Goal: Find contact information: Find contact information

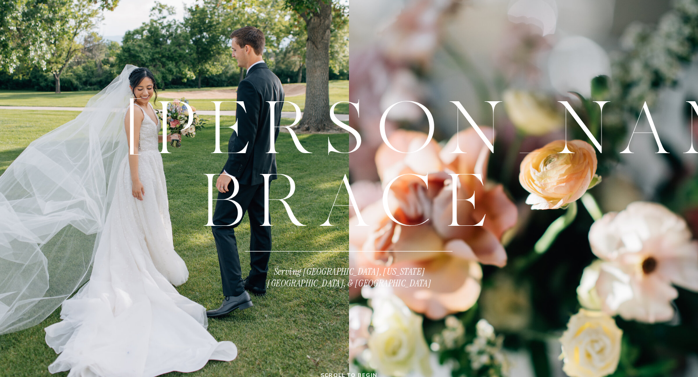
click at [352, 190] on div "[PERSON_NAME]" at bounding box center [349, 141] width 446 height 96
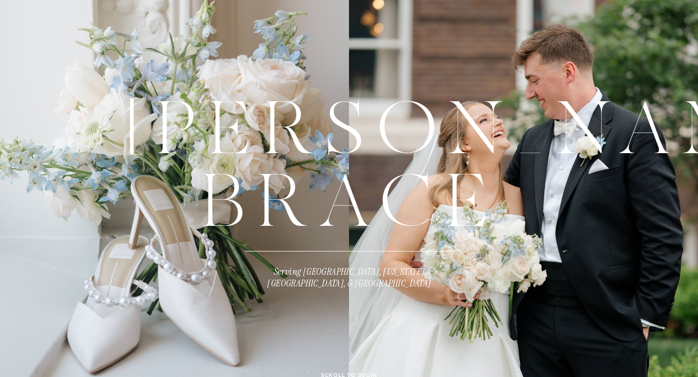
click at [352, 190] on div "[PERSON_NAME]" at bounding box center [349, 141] width 446 height 96
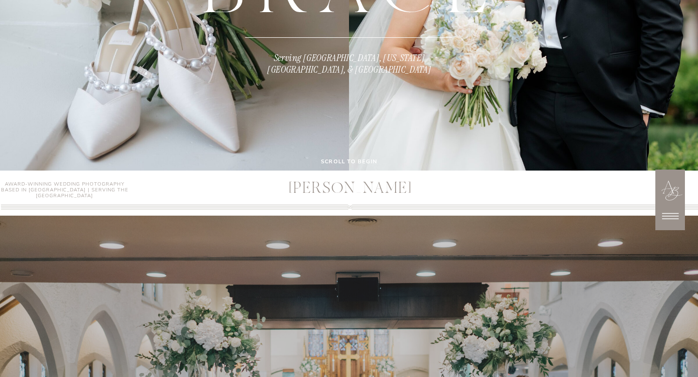
scroll to position [313, 0]
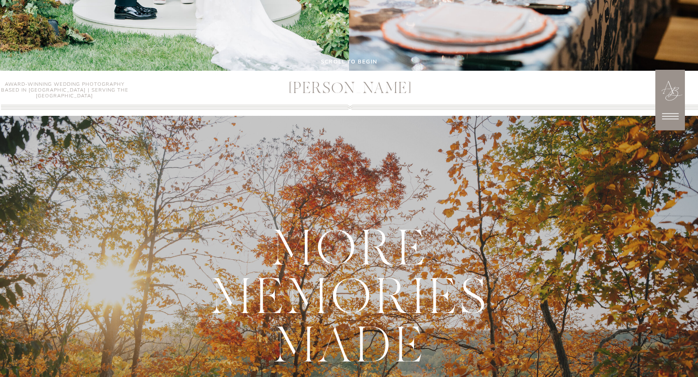
click at [675, 121] on icon at bounding box center [670, 116] width 24 height 24
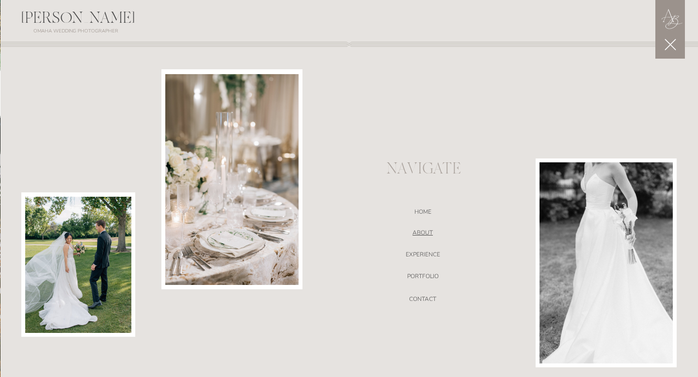
click at [428, 234] on nav "ABOUT" at bounding box center [422, 234] width 205 height 10
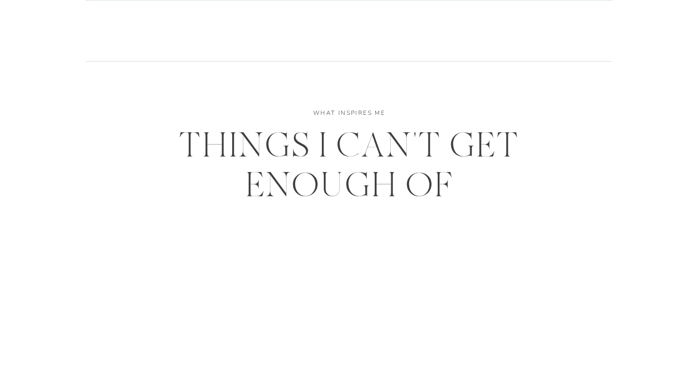
scroll to position [1944, 0]
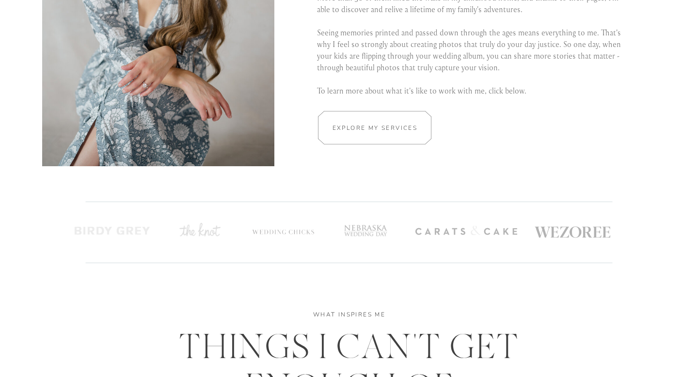
click at [361, 132] on h2 "Explore my services" at bounding box center [375, 127] width 92 height 9
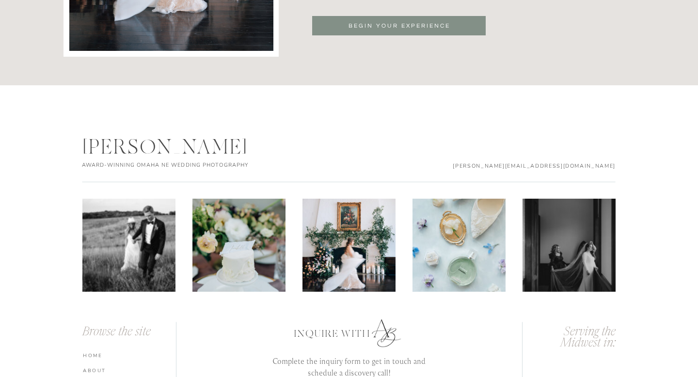
scroll to position [3383, 0]
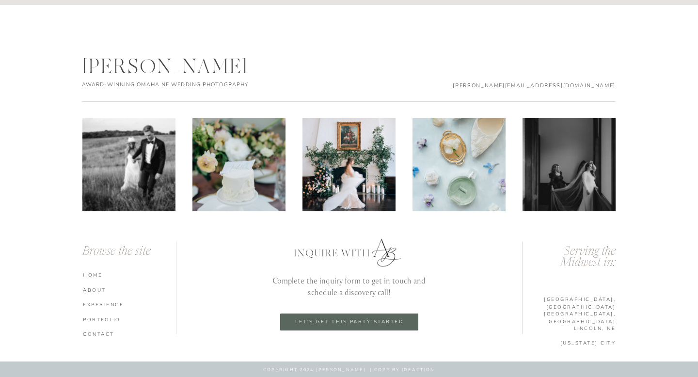
click at [375, 321] on p "let's get this party started" at bounding box center [349, 322] width 123 height 6
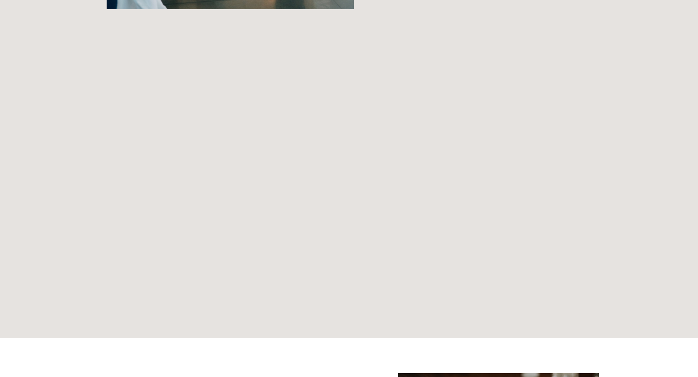
scroll to position [620, 0]
